Goal: Transaction & Acquisition: Purchase product/service

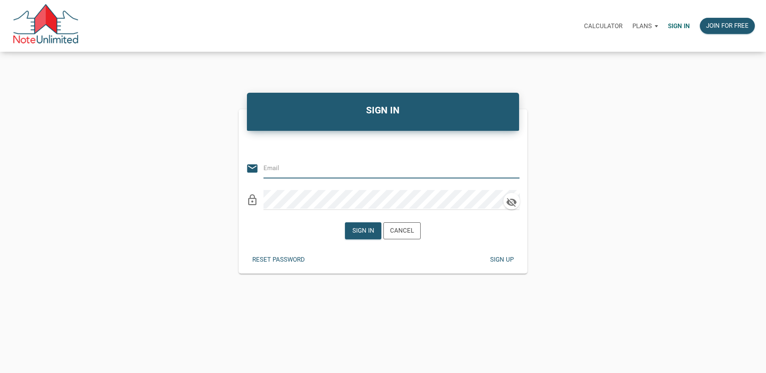
click at [274, 167] on input "email" at bounding box center [385, 167] width 244 height 19
type input "rick@lakesidepropertyventures.com"
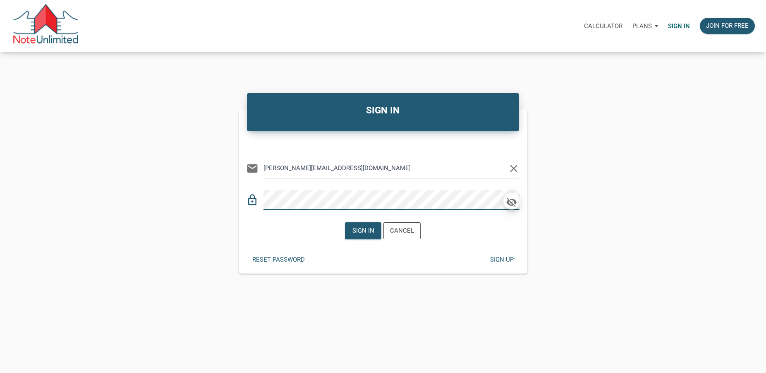
click at [510, 202] on icon "button" at bounding box center [511, 202] width 10 height 9
click at [361, 230] on div "Sign in" at bounding box center [363, 231] width 22 height 10
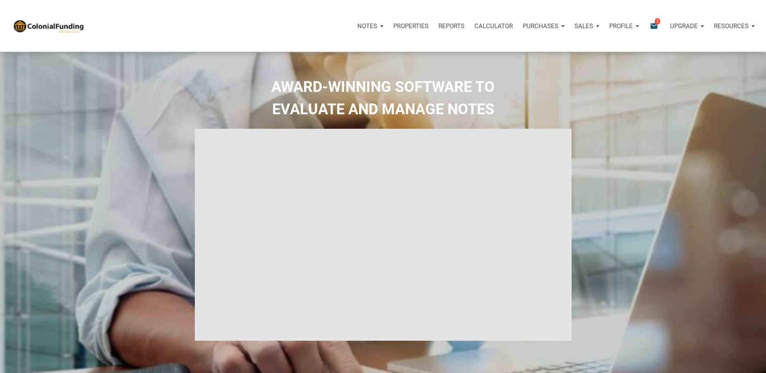
select select
type input "Introduction to new features"
select select
click at [655, 25] on icon "email" at bounding box center [654, 26] width 10 height 10
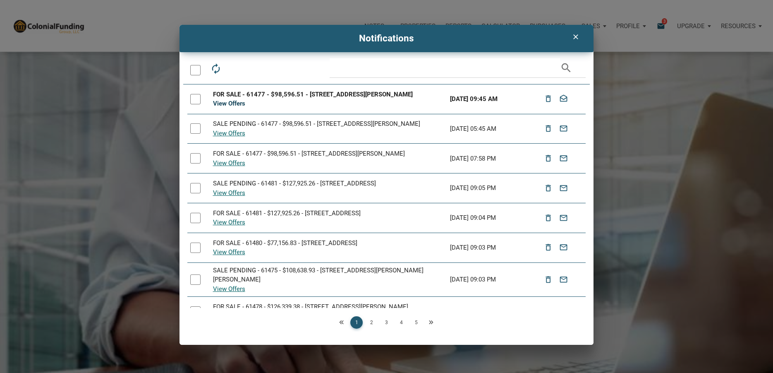
click at [227, 103] on link "View Offers" at bounding box center [229, 103] width 32 height 7
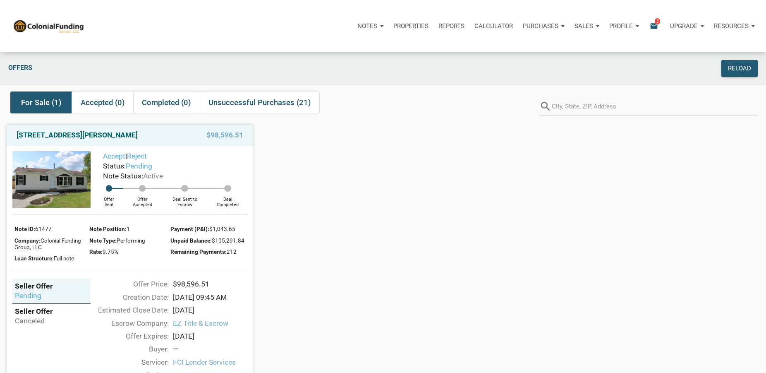
click at [47, 175] on img at bounding box center [51, 179] width 78 height 57
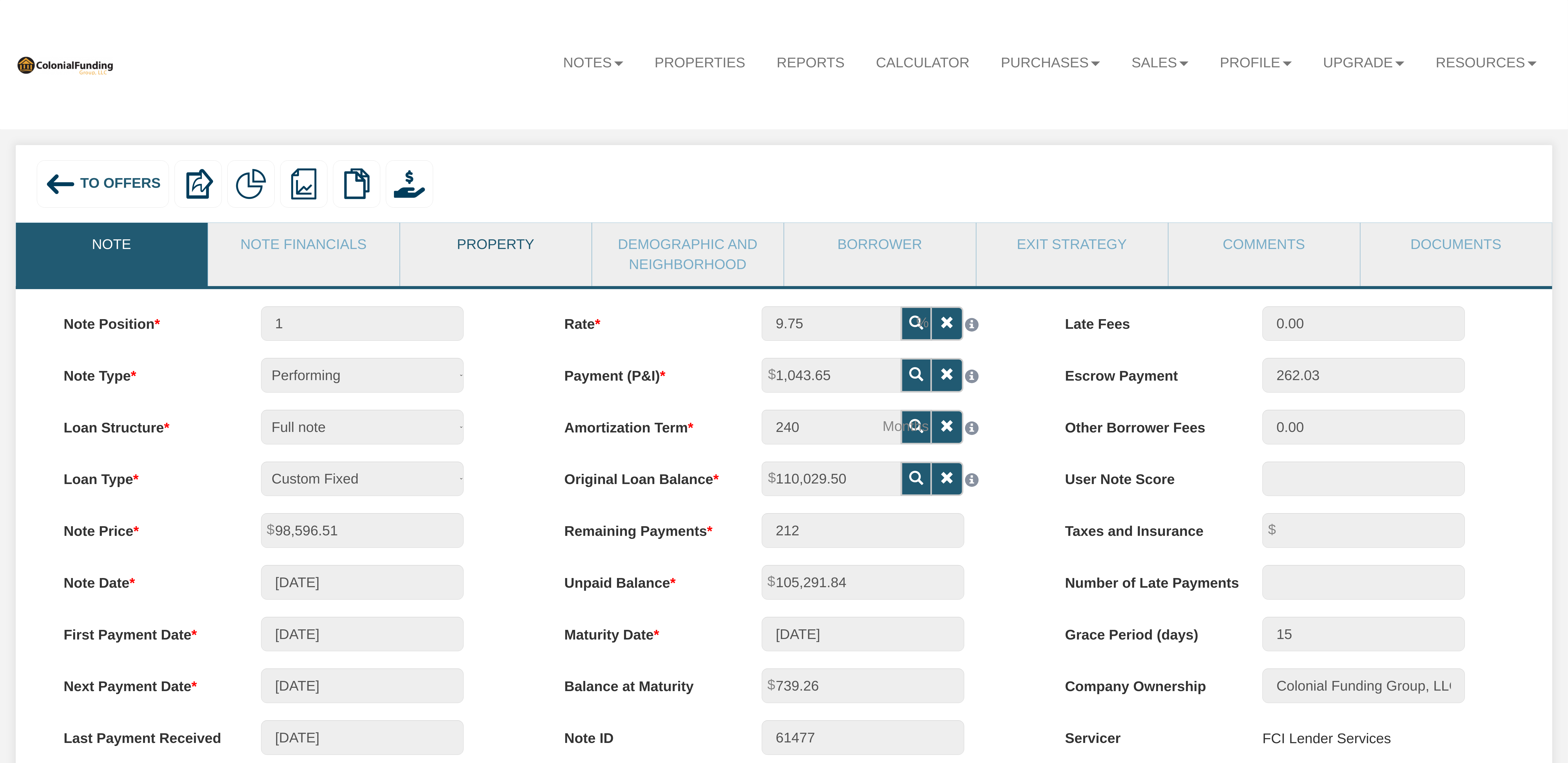
click at [483, 246] on link "Property" at bounding box center [495, 245] width 191 height 43
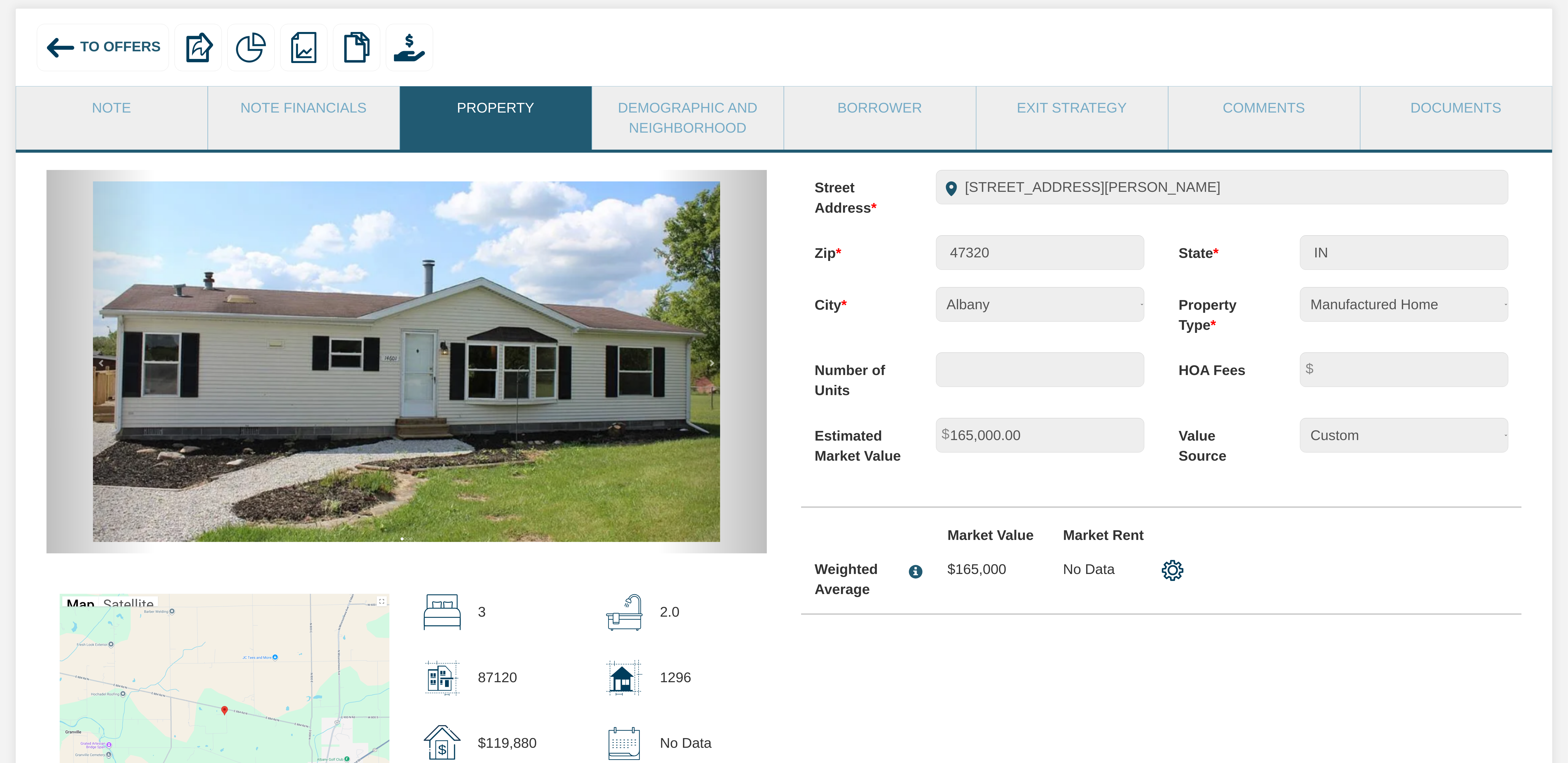
scroll to position [152, 0]
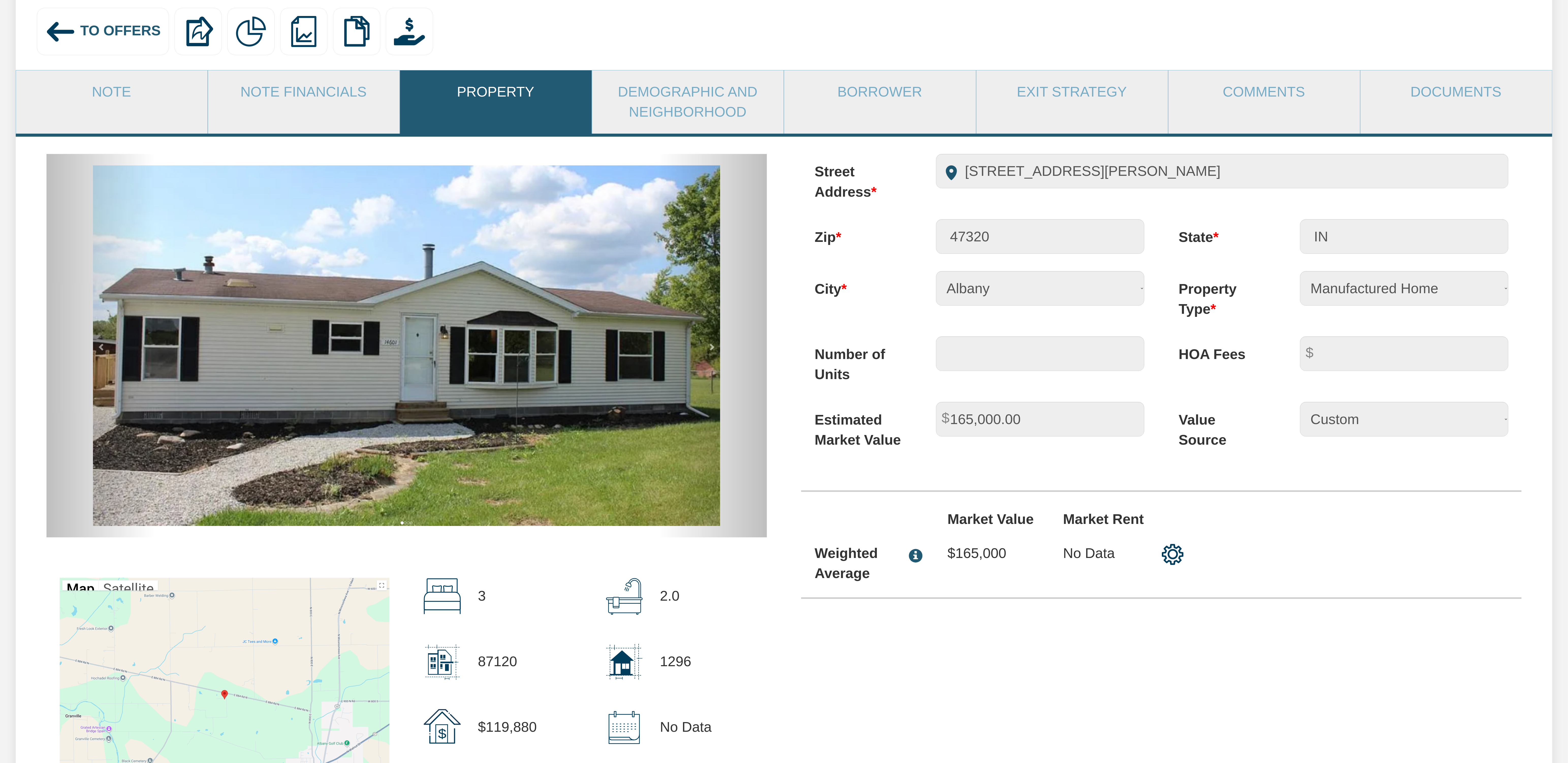
click at [505, 423] on img at bounding box center [406, 345] width 627 height 361
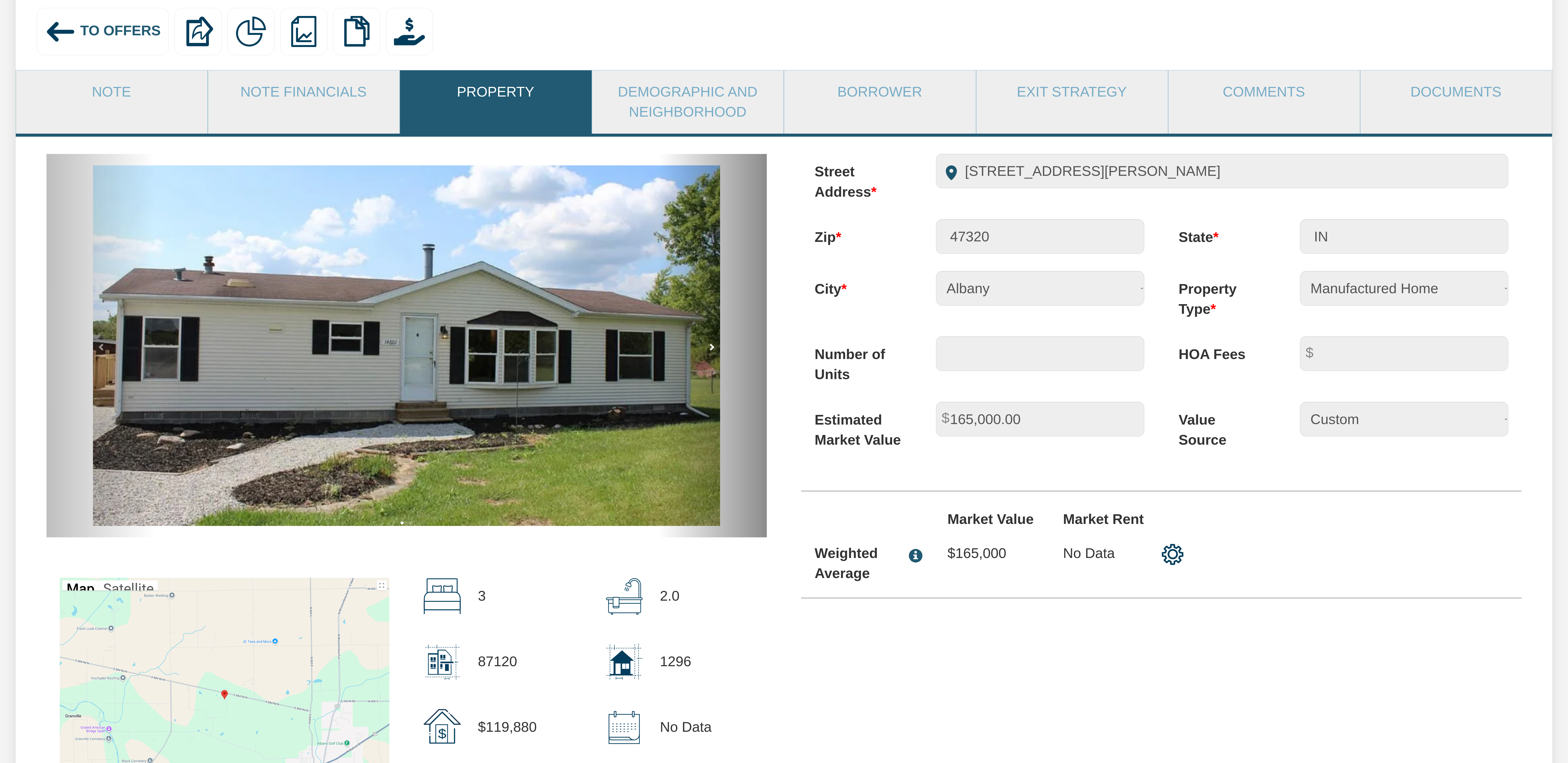
click at [711, 351] on span at bounding box center [711, 346] width 7 height 7
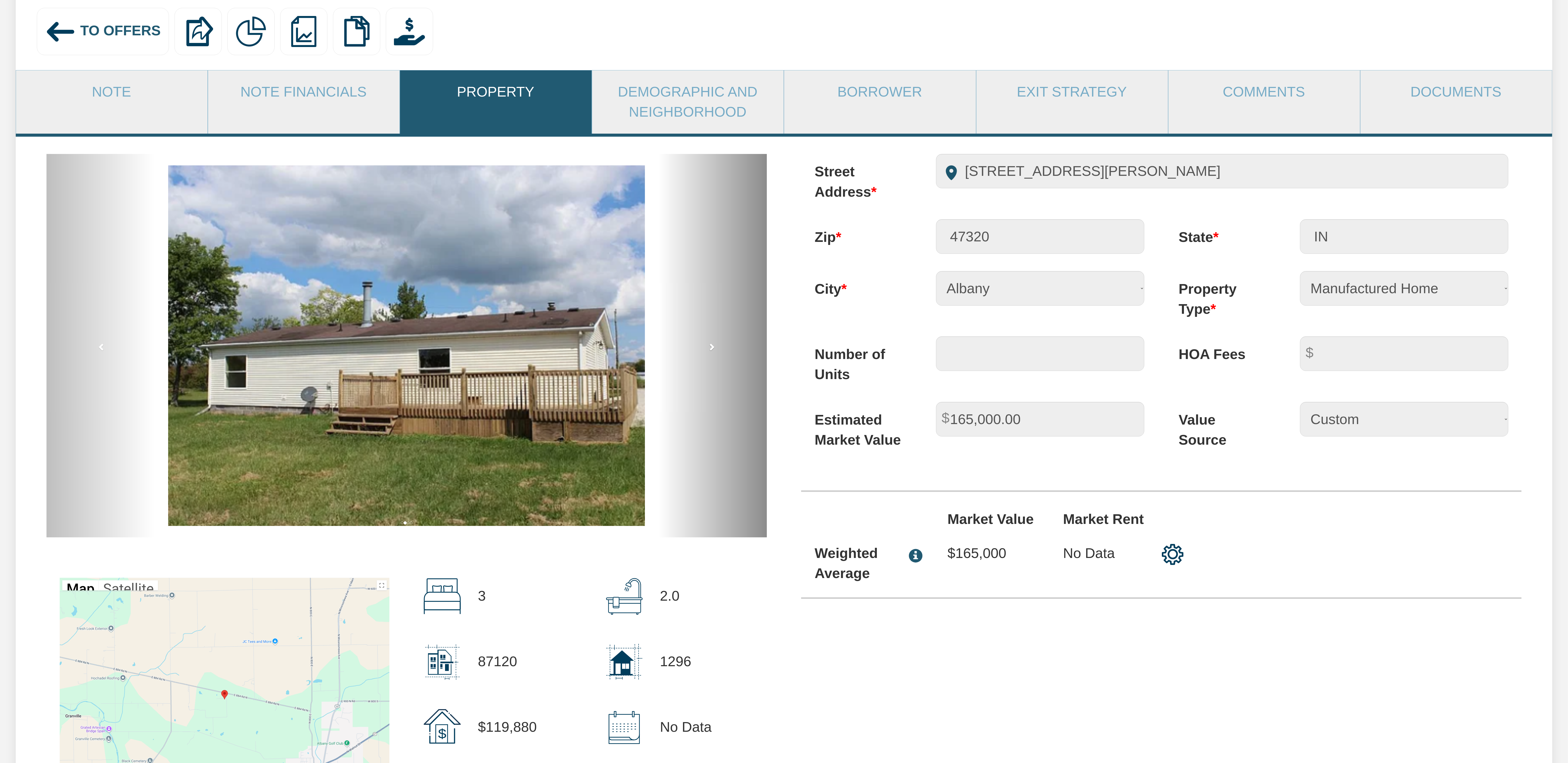
click at [711, 351] on span at bounding box center [711, 346] width 7 height 7
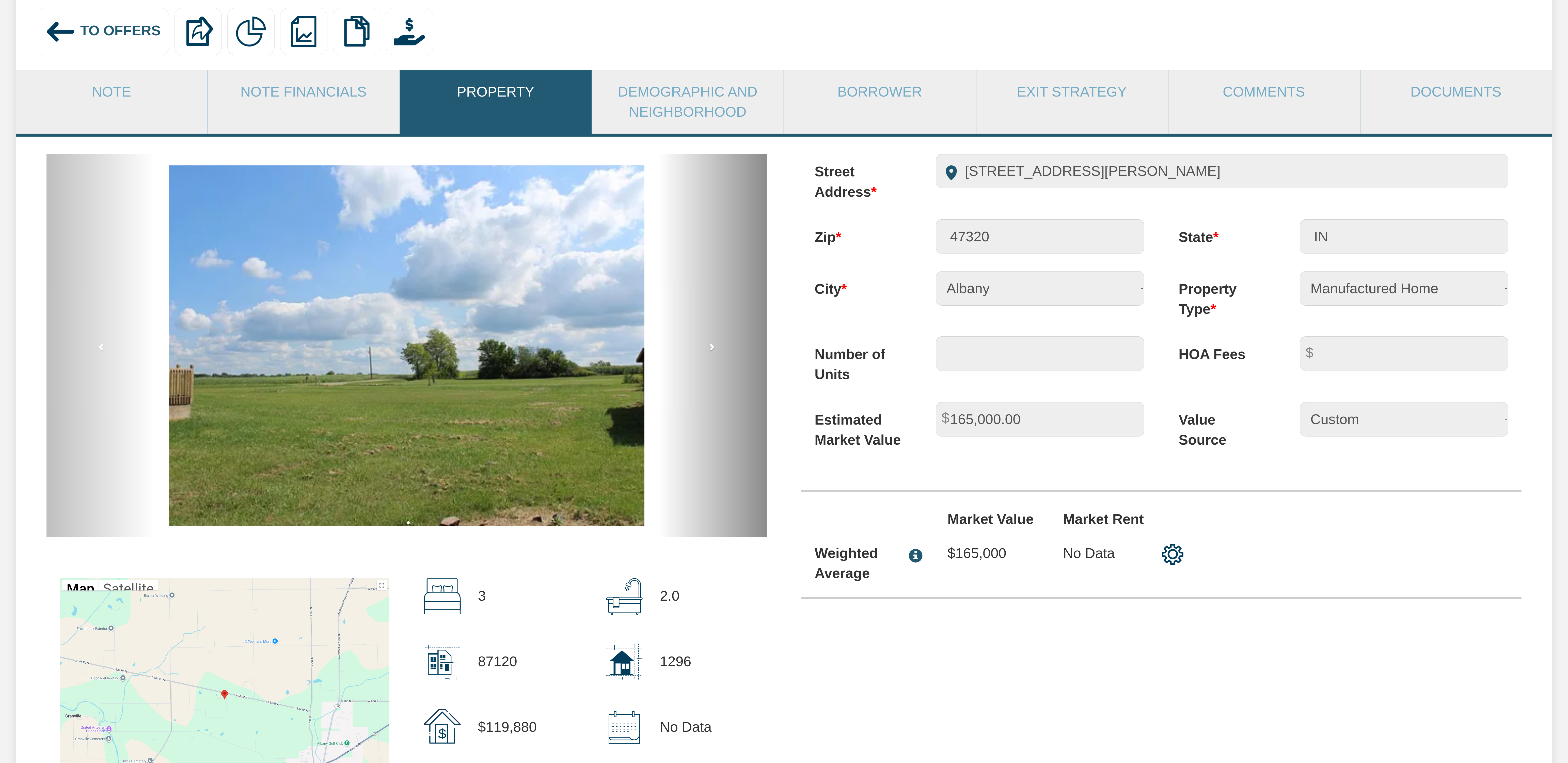
click at [711, 351] on span at bounding box center [711, 346] width 7 height 7
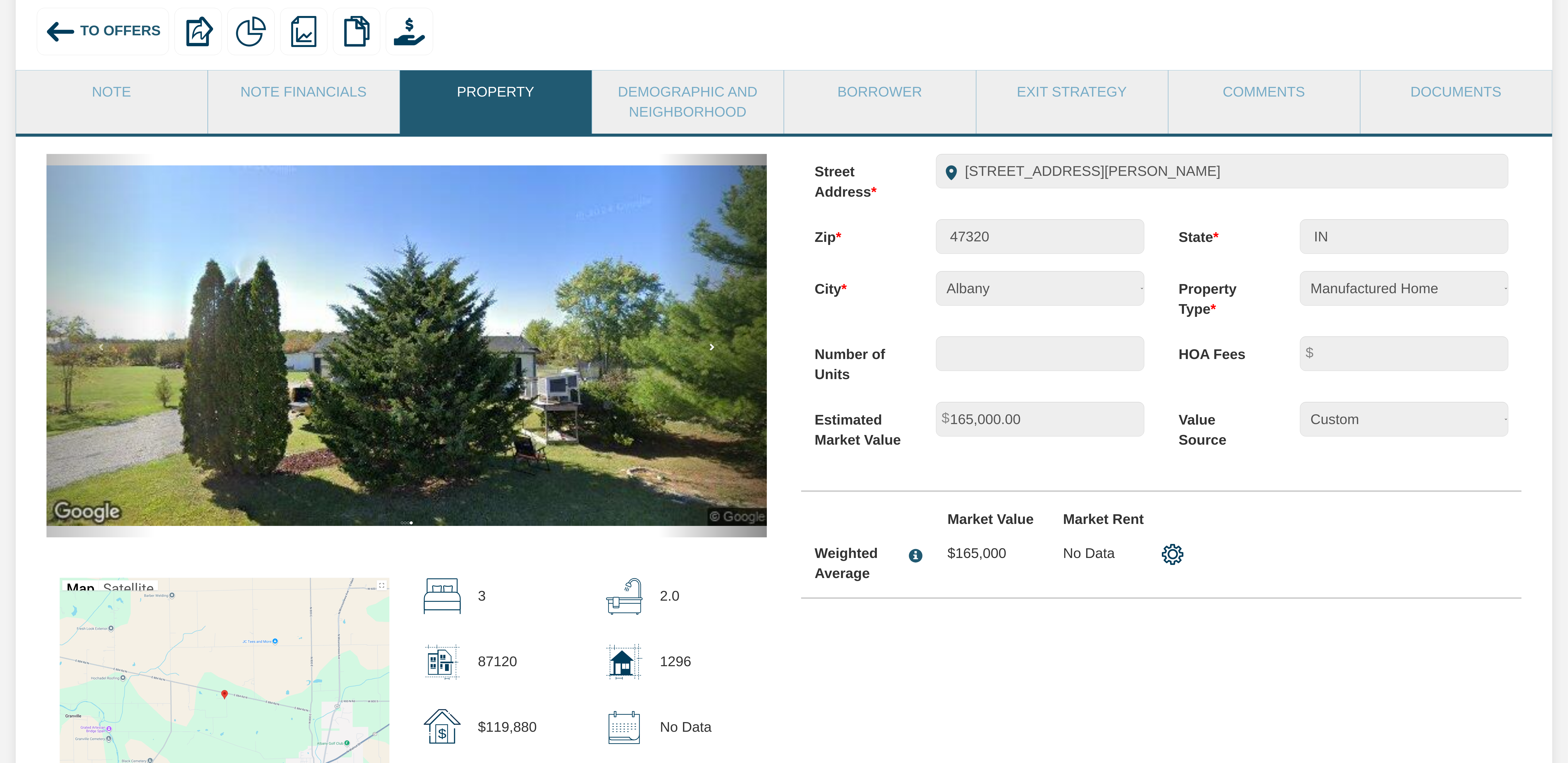
click at [711, 351] on span at bounding box center [711, 346] width 7 height 7
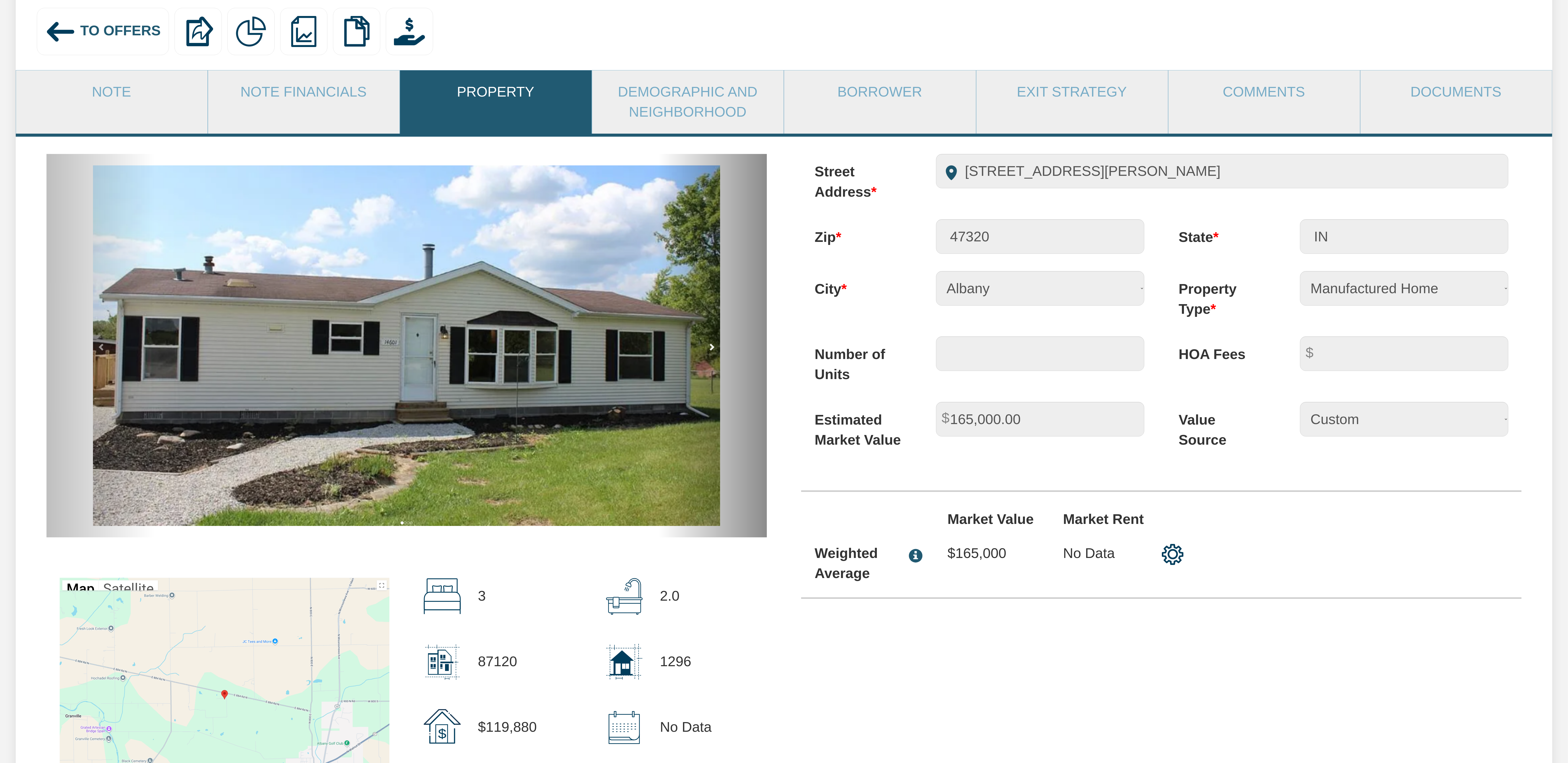
click at [711, 351] on span at bounding box center [711, 346] width 7 height 7
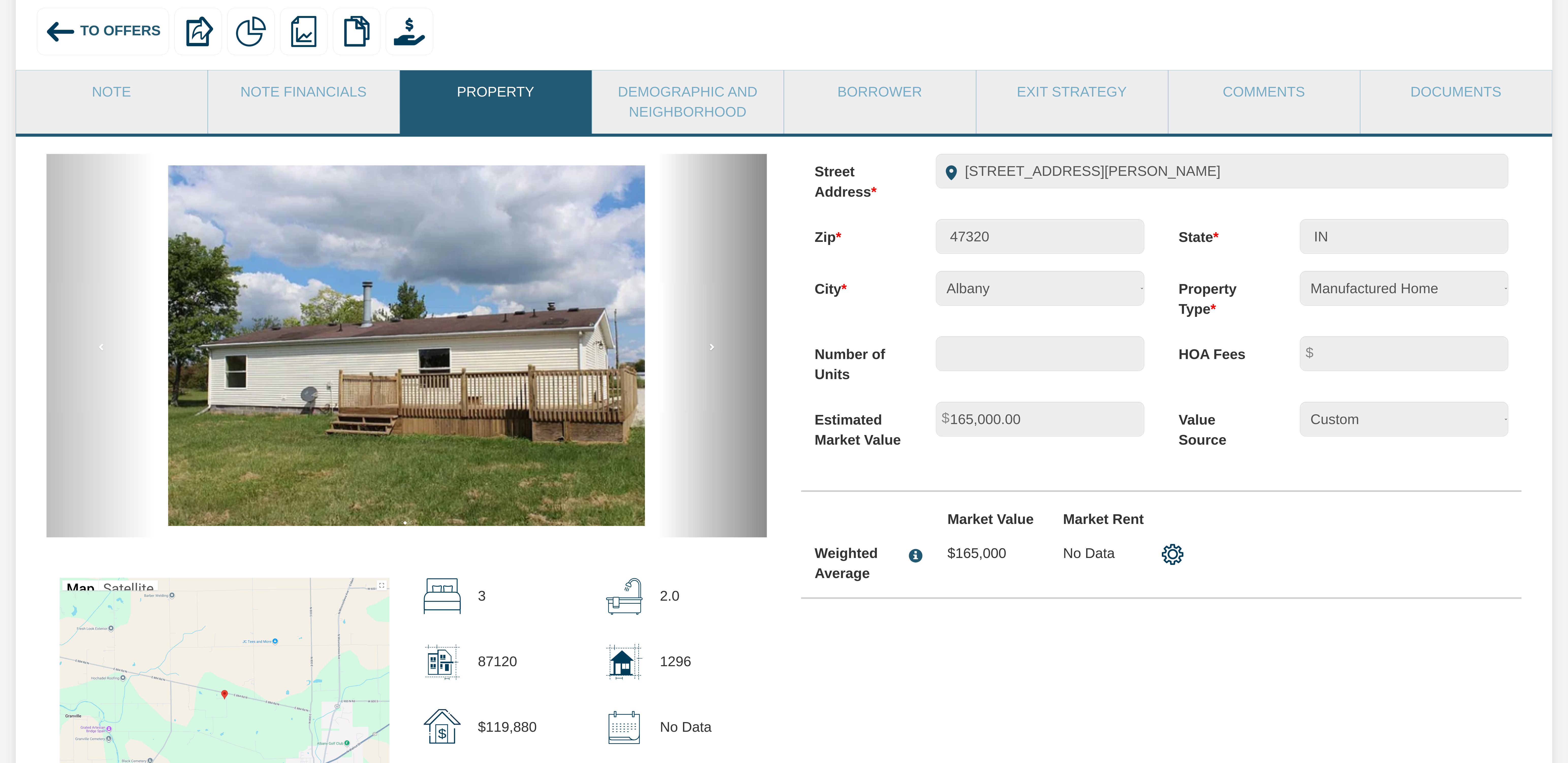
click at [711, 351] on span at bounding box center [711, 346] width 7 height 7
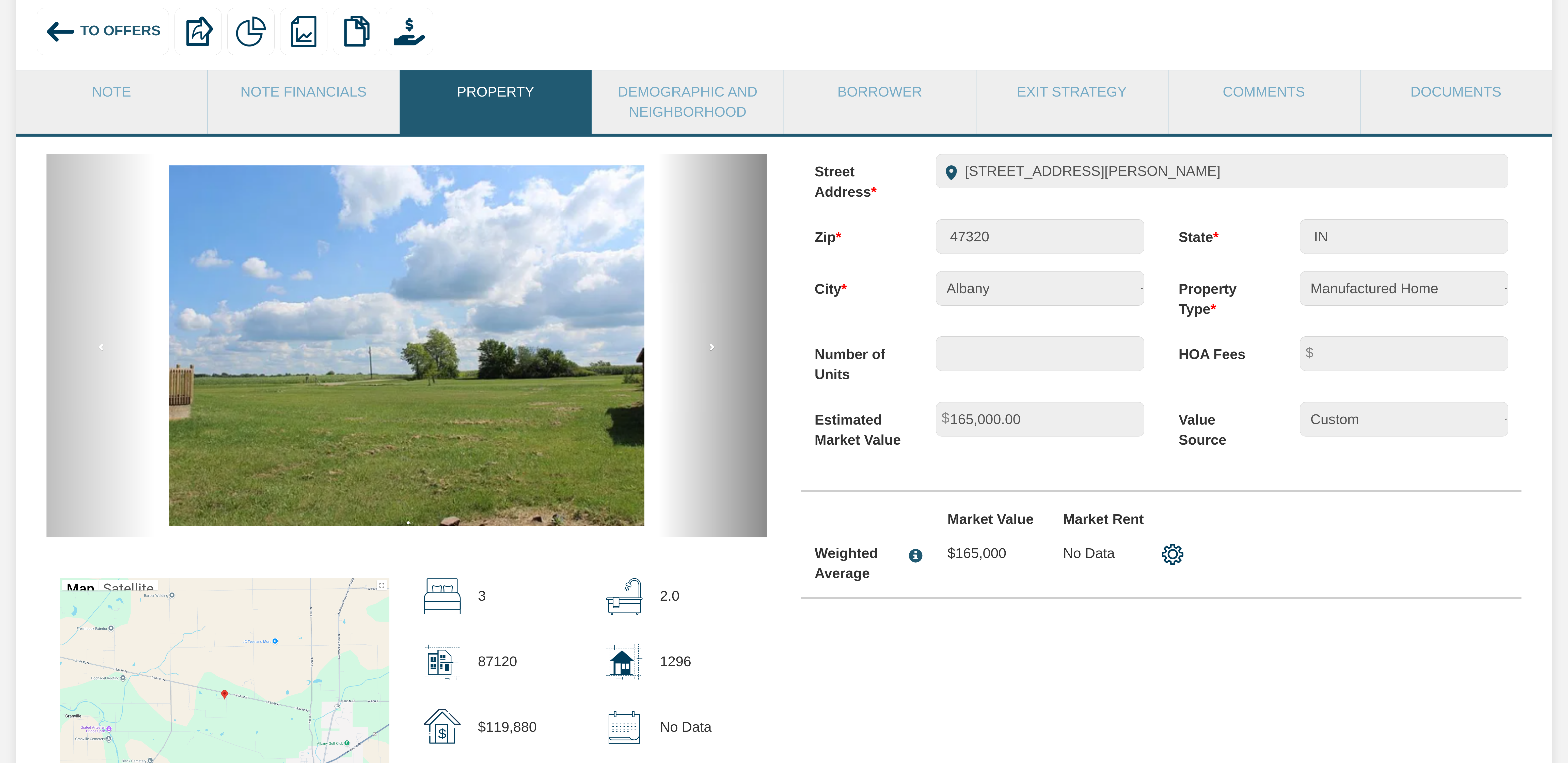
click at [712, 351] on span at bounding box center [711, 346] width 7 height 7
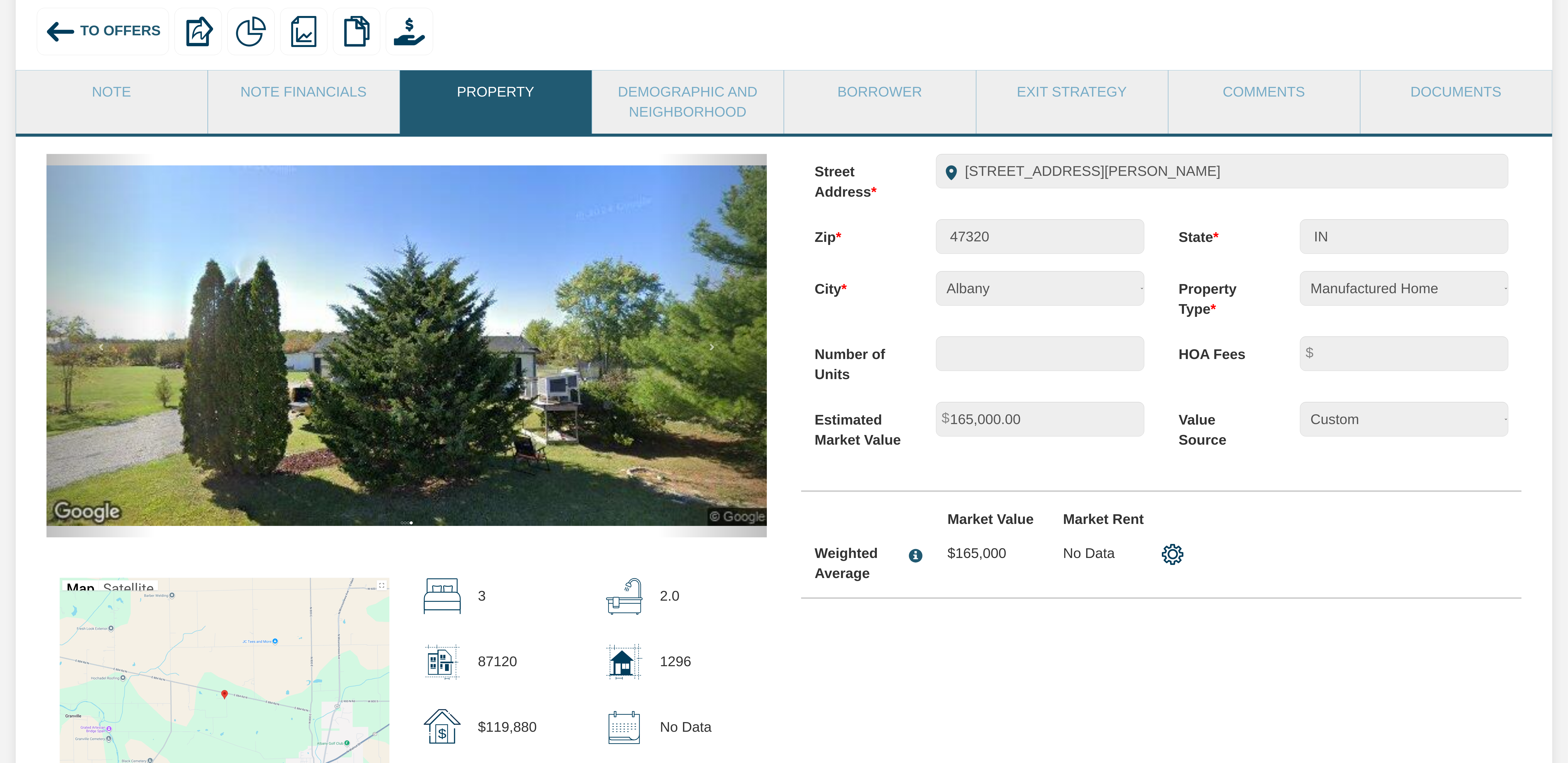
click at [798, 379] on div "Street Address 14601 Hollowell Road Zip 47320 State IN City Albany Duplex BPO" at bounding box center [1161, 385] width 755 height 462
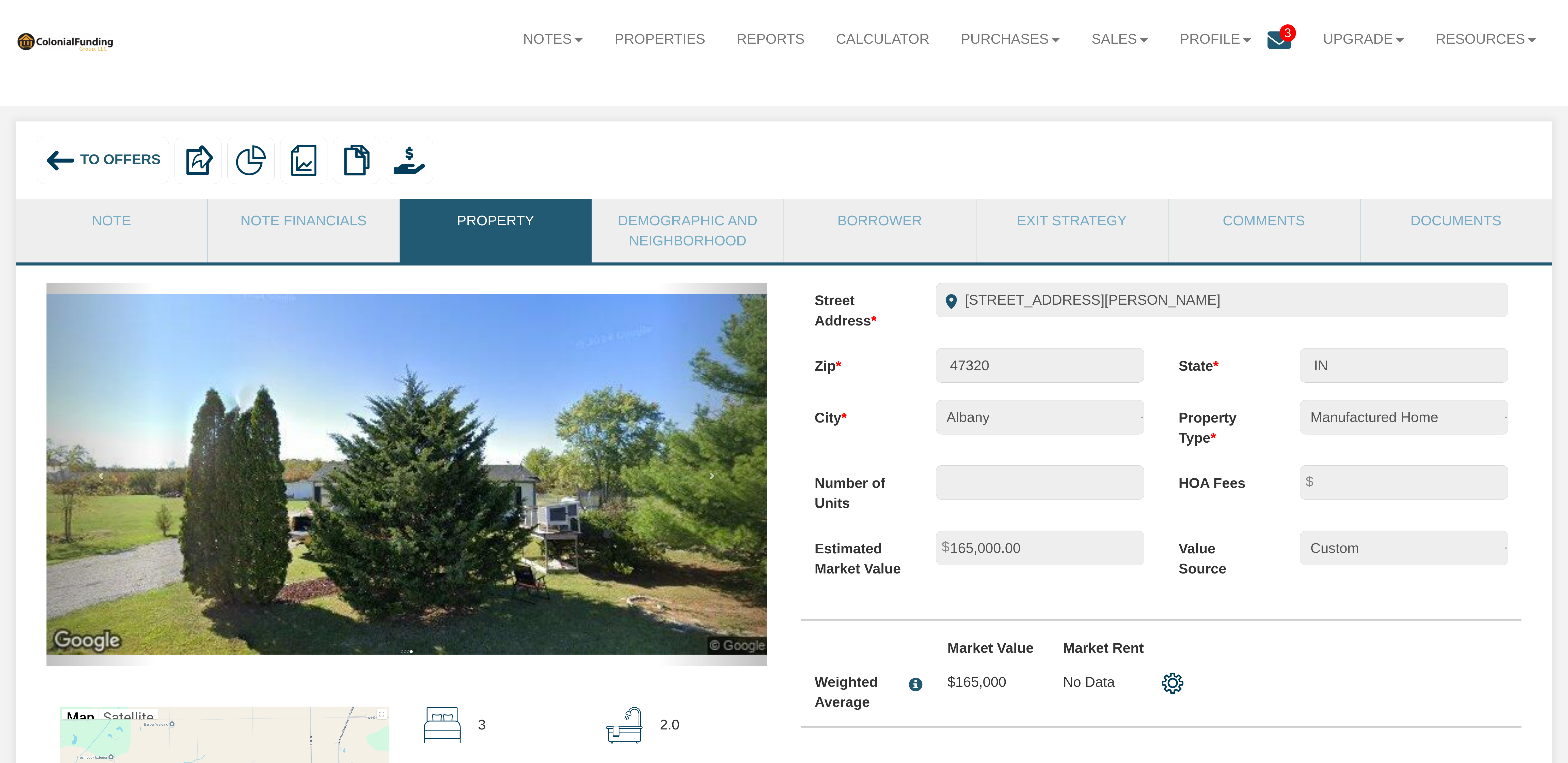
scroll to position [0, 0]
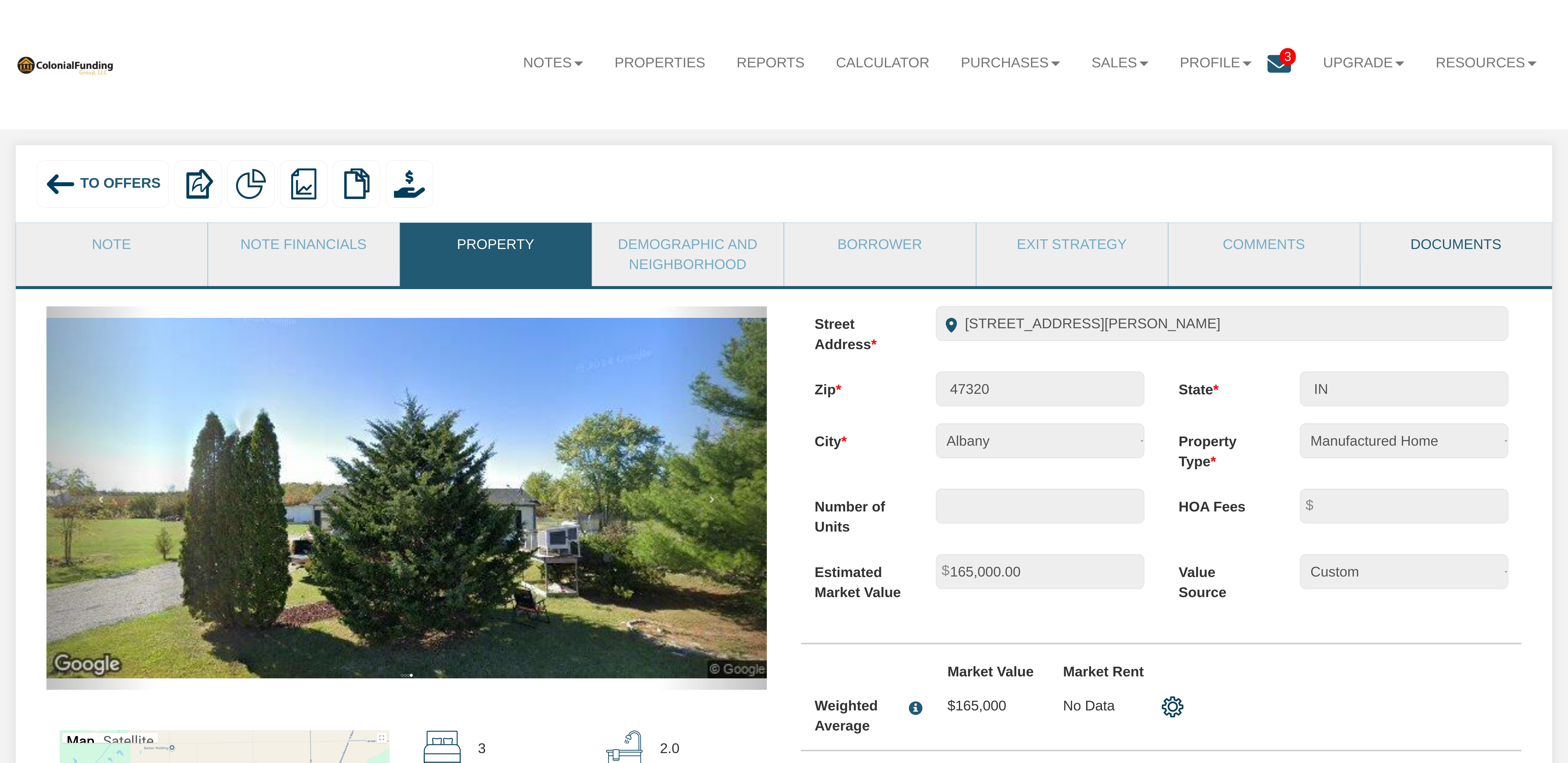
click at [1441, 246] on link "Documents" at bounding box center [1456, 245] width 191 height 43
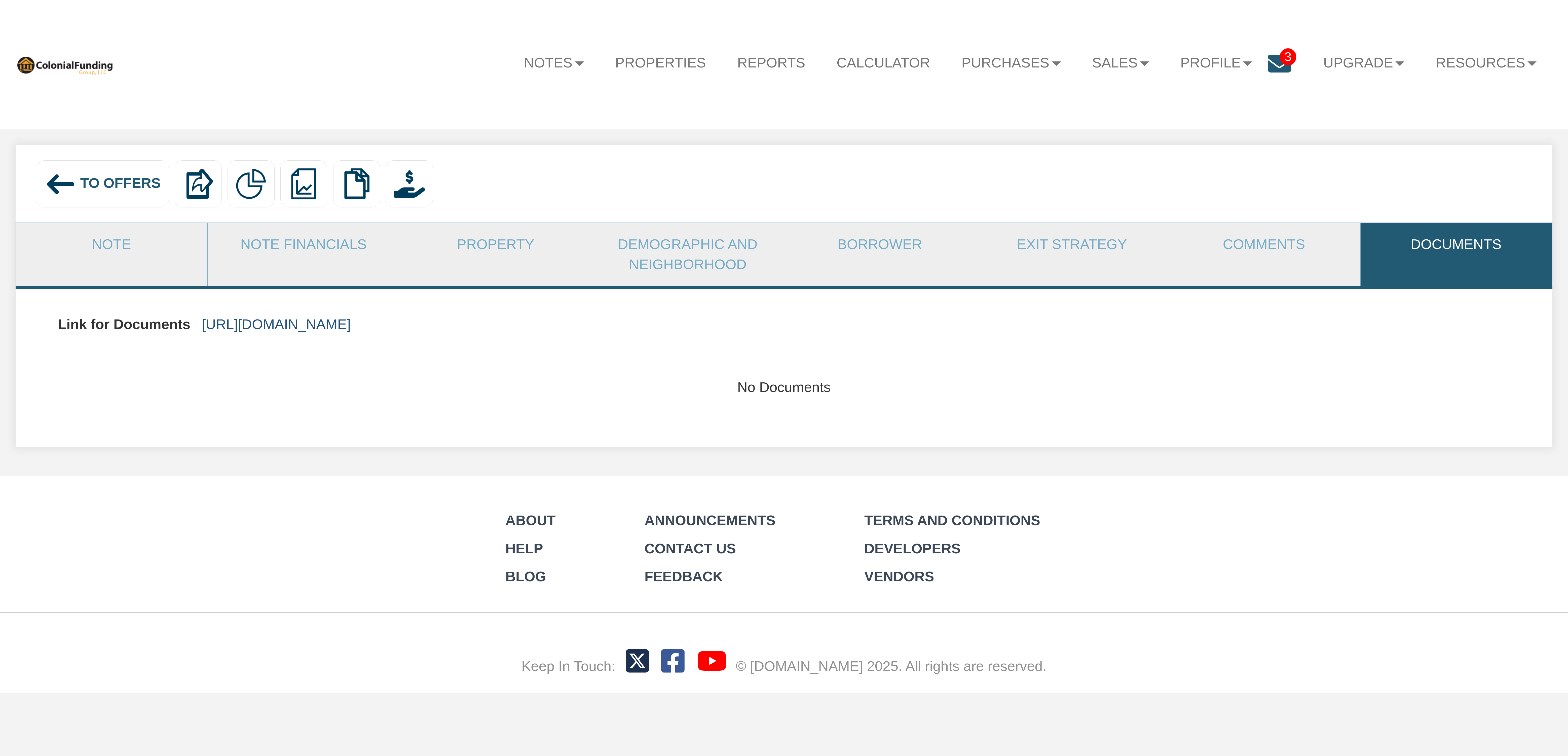
click at [351, 326] on link "https://colonialfundinggroup.sharepoint.com/:f:/s/operationsteam/EsOeXyuoxLZNhh…" at bounding box center [276, 324] width 149 height 16
click at [115, 240] on link "Note" at bounding box center [111, 244] width 191 height 43
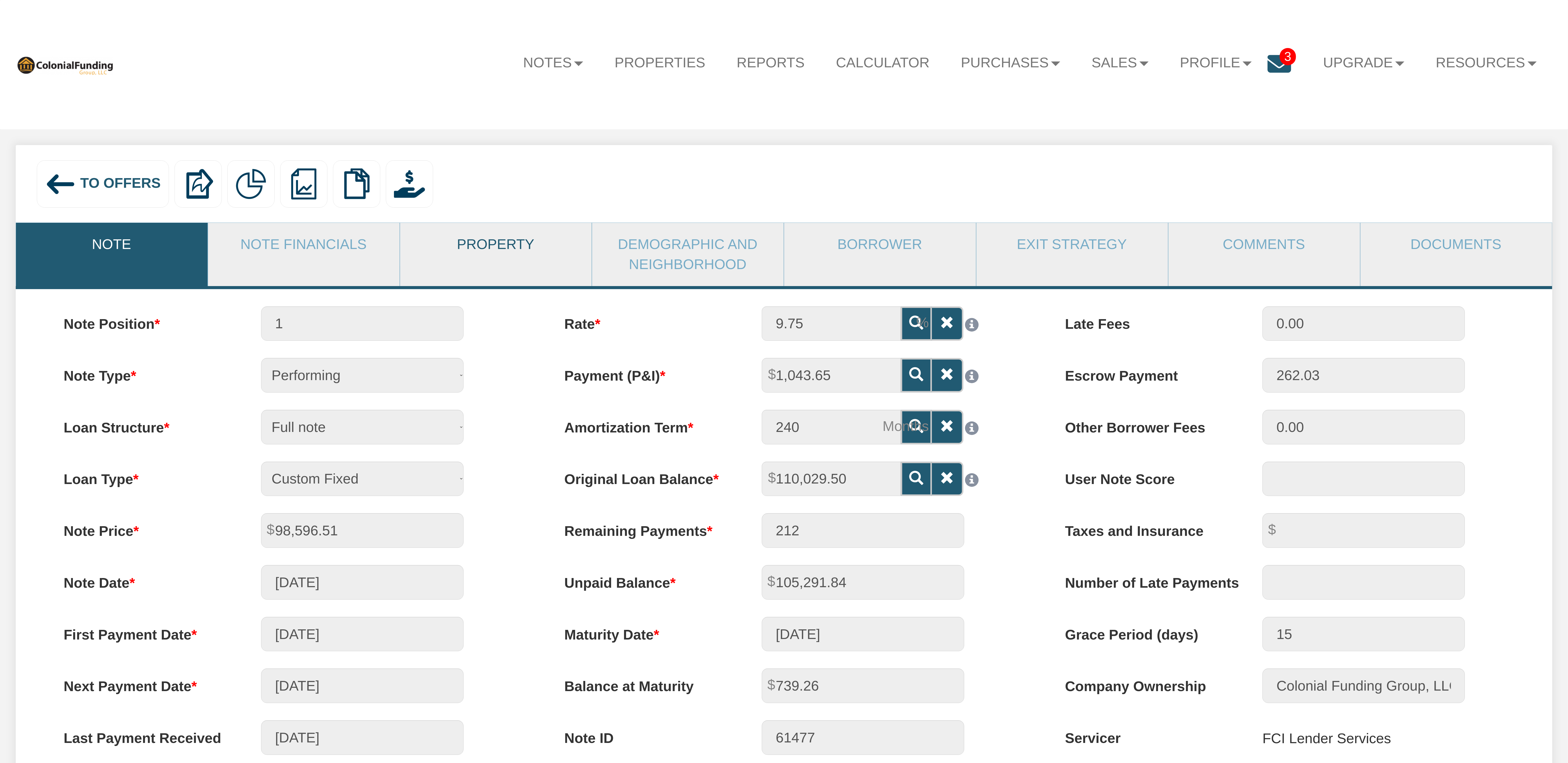
click at [455, 247] on link "Property" at bounding box center [495, 245] width 191 height 43
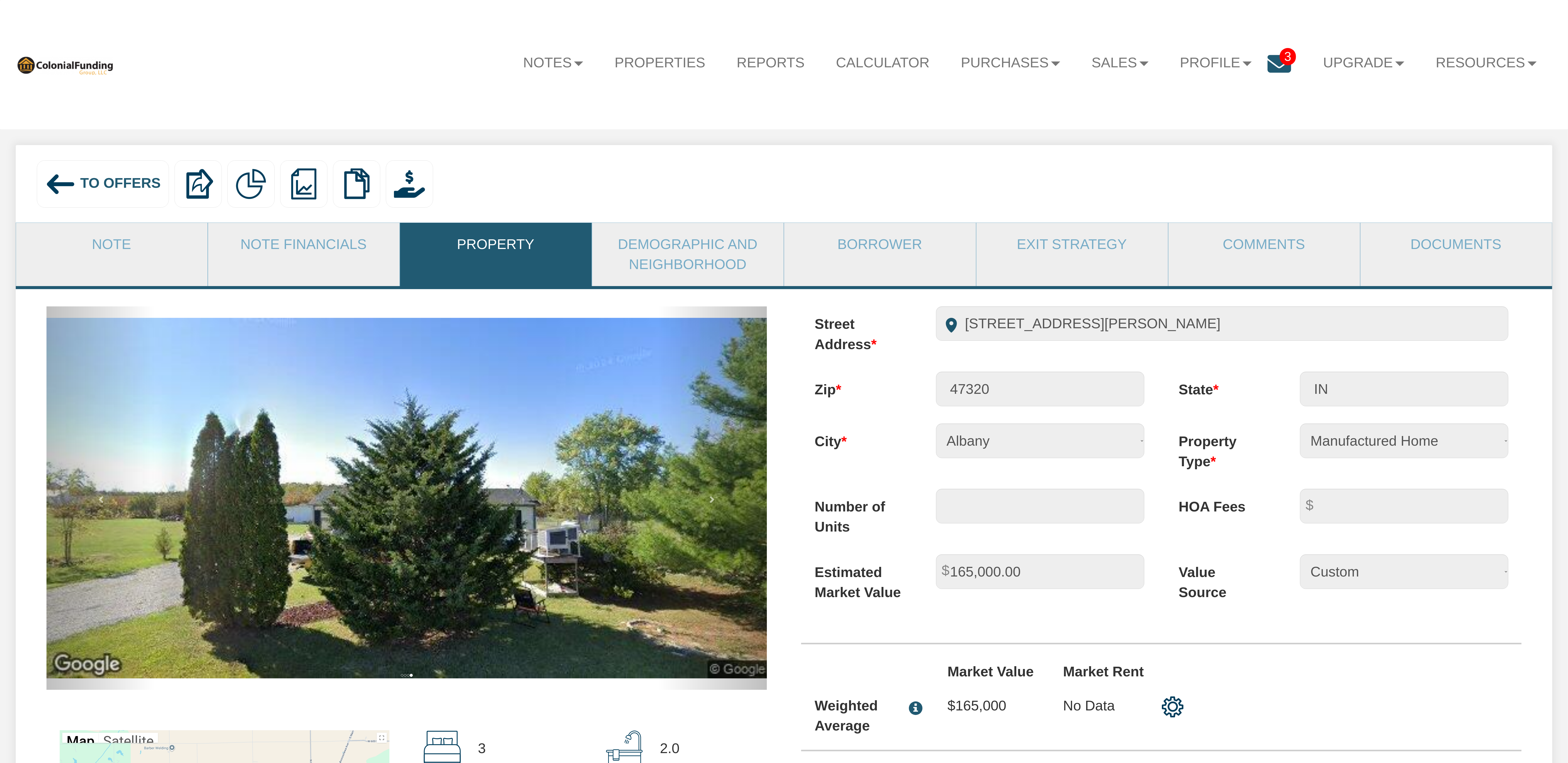
click at [96, 183] on span "To Offers" at bounding box center [120, 183] width 80 height 16
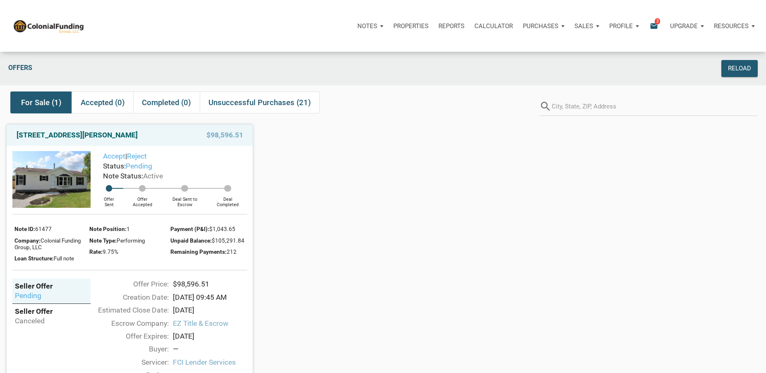
click at [423, 139] on div "[STREET_ADDRESS][PERSON_NAME] $98,596.51 Accept | Reject Status: pending Note S…" at bounding box center [383, 272] width 766 height 308
click at [738, 68] on div "Reload" at bounding box center [739, 69] width 23 height 10
click at [244, 105] on span "Unsuccessful Purchases (21)" at bounding box center [259, 103] width 103 height 10
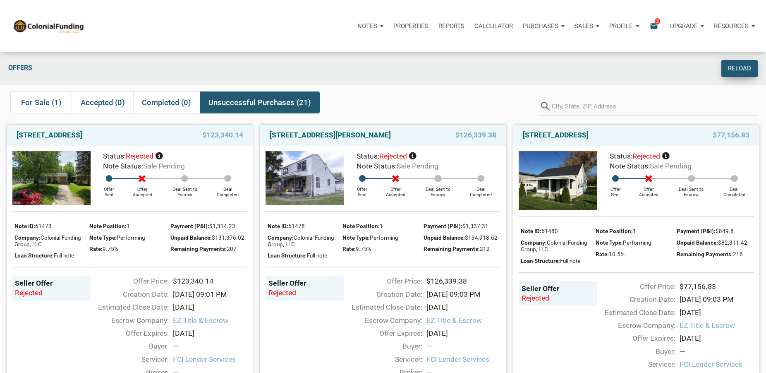
click at [744, 67] on div "Reload" at bounding box center [739, 69] width 23 height 10
